Goal: Task Accomplishment & Management: Use online tool/utility

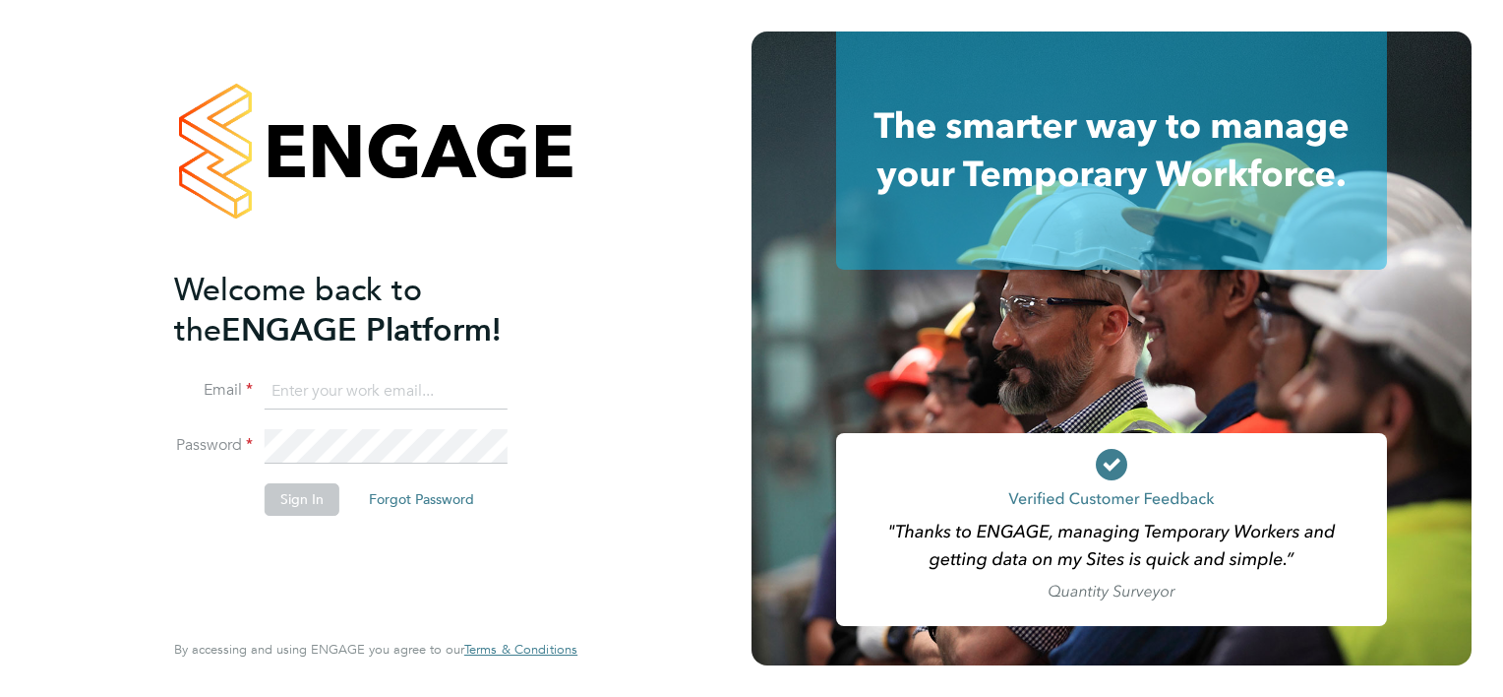
type input "[PERSON_NAME][EMAIL_ADDRESS][PERSON_NAME][DOMAIN_NAME]"
click at [322, 503] on button "Sign In" at bounding box center [302, 498] width 75 height 31
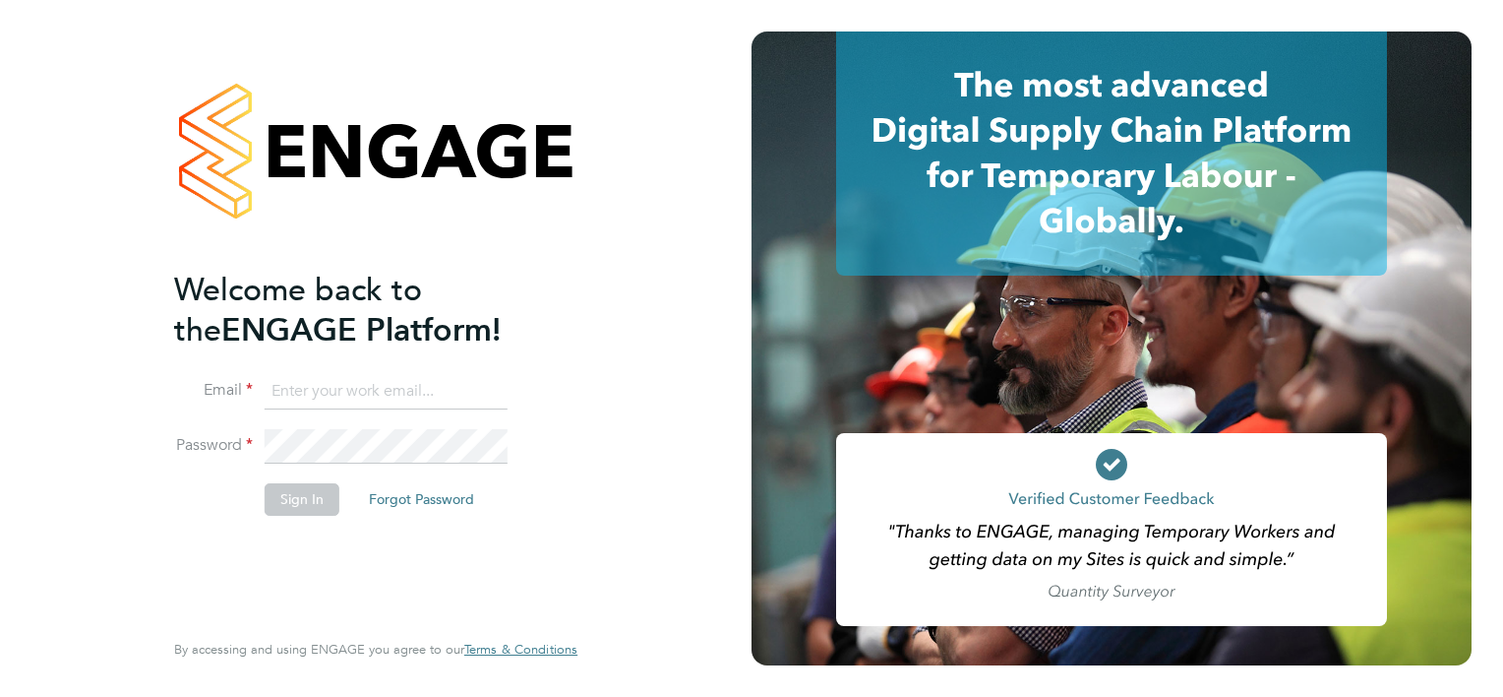
type input "[PERSON_NAME][EMAIL_ADDRESS][PERSON_NAME][DOMAIN_NAME]"
click at [535, 620] on div "Welcome back to the ENGAGE Platform! Email delroy.williams@justice.gov.uk Passw…" at bounding box center [366, 447] width 384 height 354
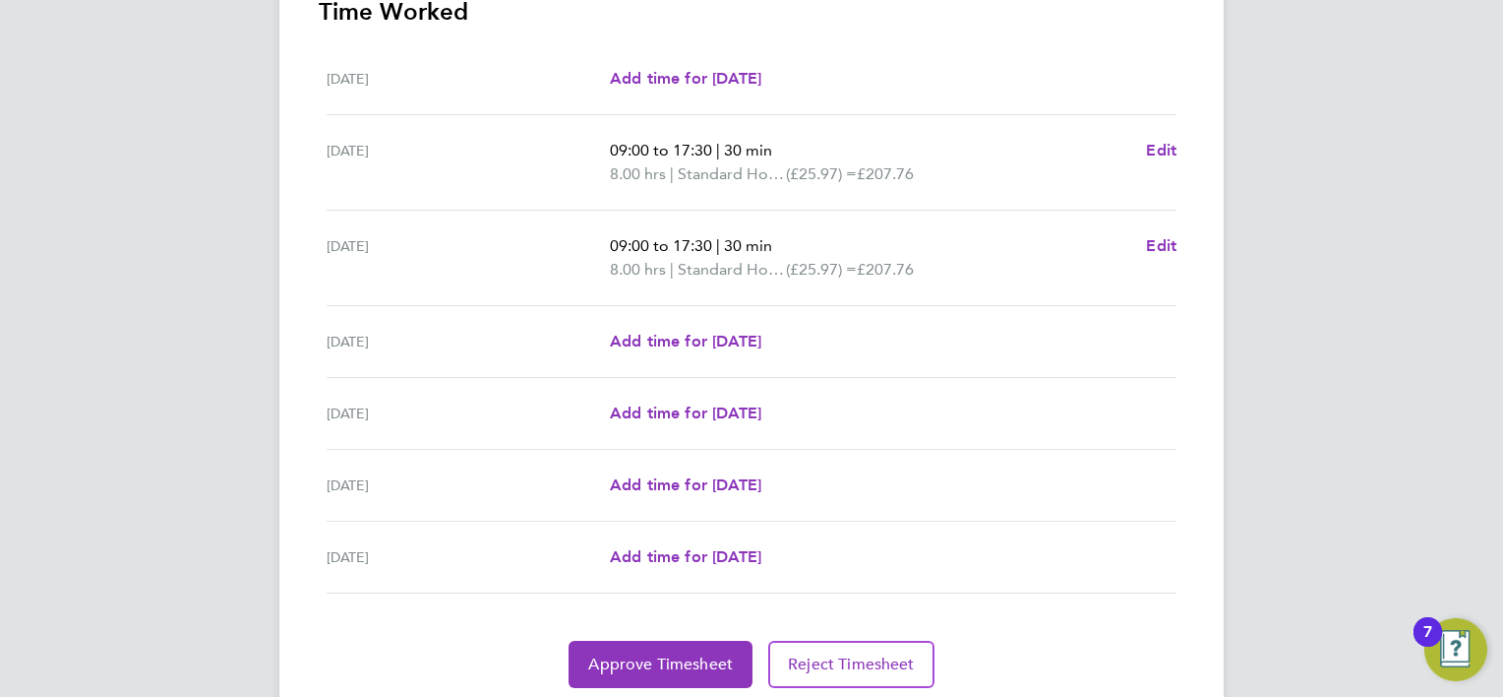
scroll to position [651, 0]
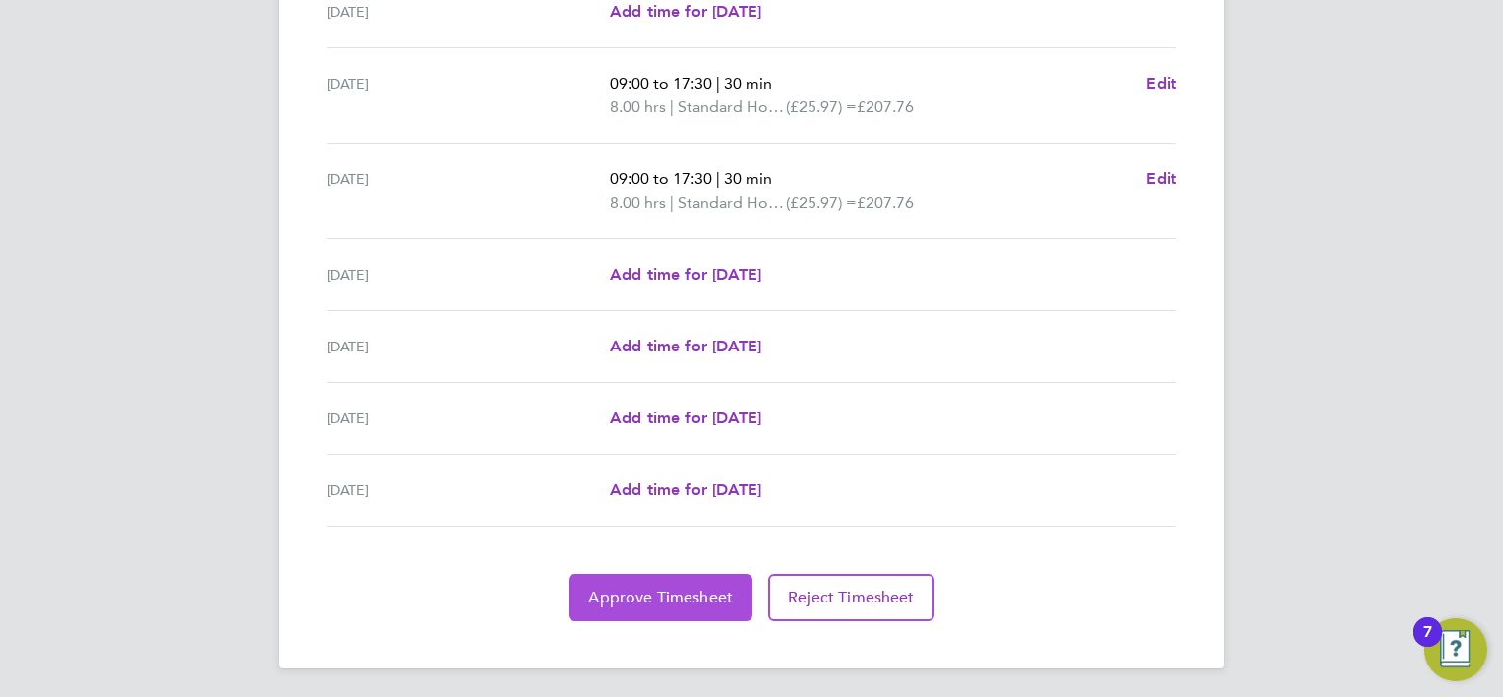
click at [681, 597] on span "Approve Timesheet" at bounding box center [660, 597] width 145 height 20
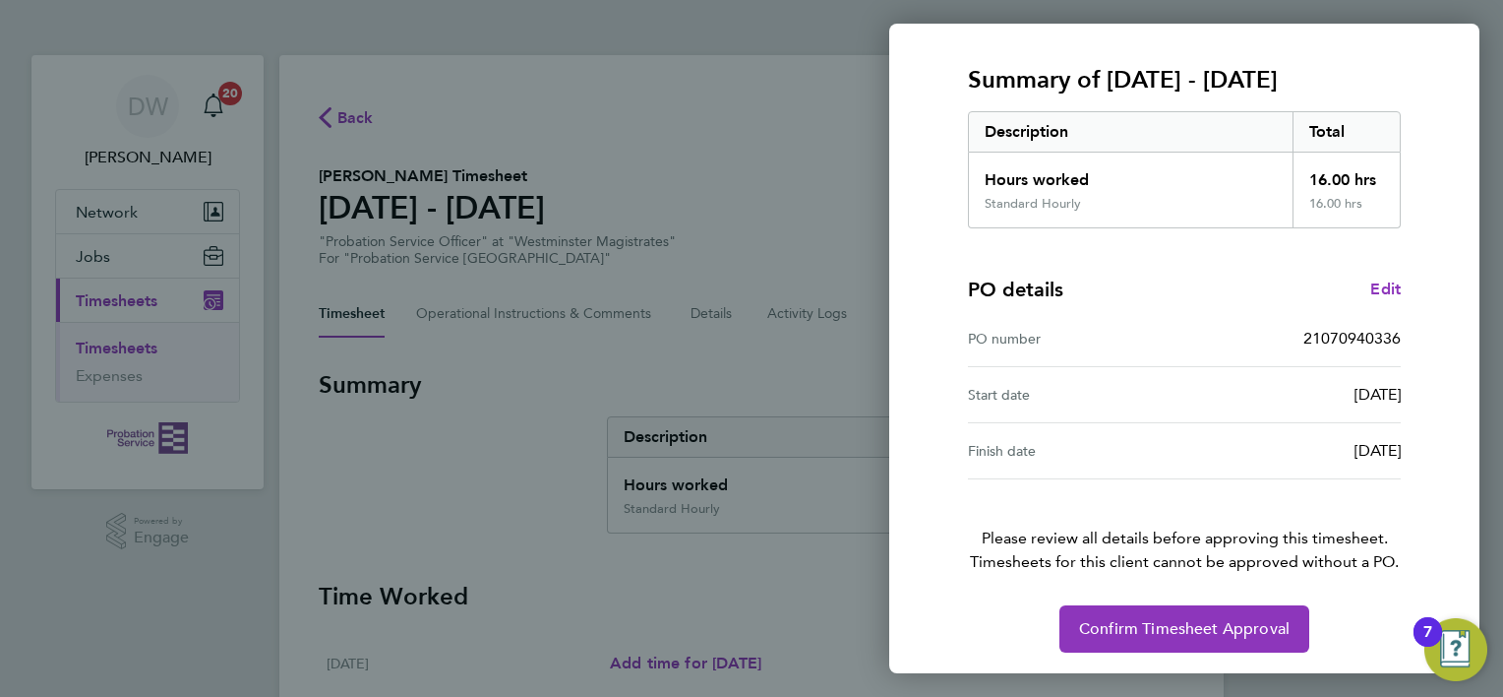
scroll to position [244, 0]
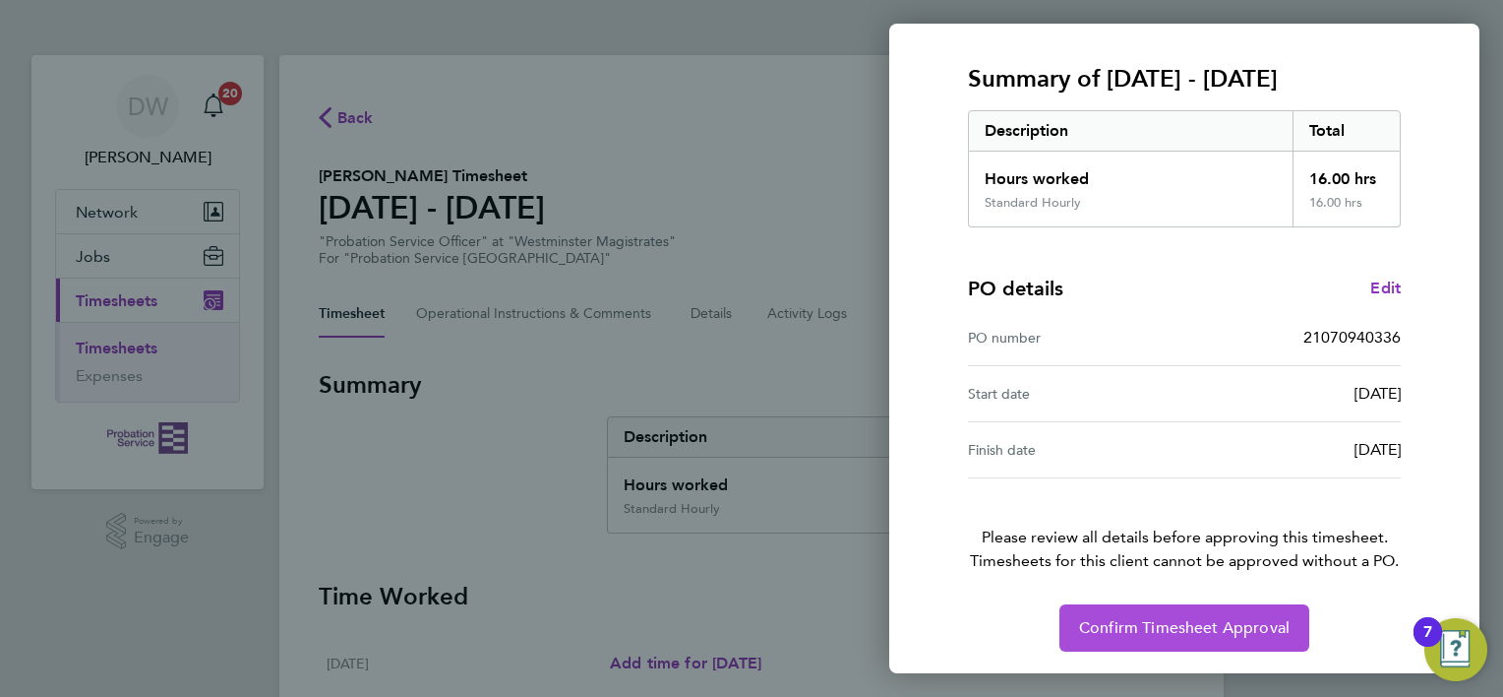
click at [1187, 624] on span "Confirm Timesheet Approval" at bounding box center [1184, 628] width 211 height 20
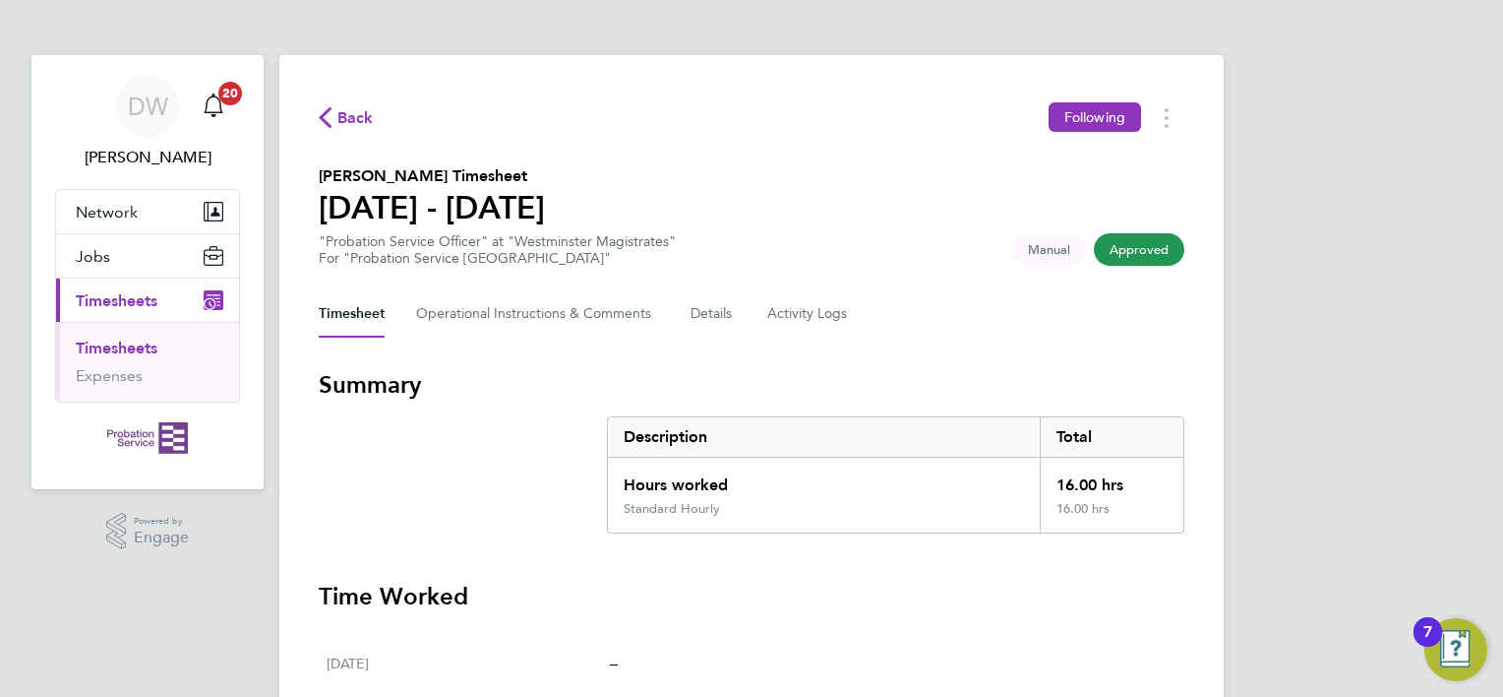
click at [1350, 172] on div "DW Delroy Williams Notifications 20 Applications: Network Sites Jobs Placements…" at bounding box center [751, 628] width 1503 height 1256
click at [1334, 153] on div "DW Delroy Williams Notifications 20 Applications: Network Sites Jobs Placements…" at bounding box center [751, 628] width 1503 height 1256
click at [1347, 142] on div "DW Delroy Williams Notifications 20 Applications: Network Sites Jobs Placements…" at bounding box center [751, 628] width 1503 height 1256
